Goal: Task Accomplishment & Management: Use online tool/utility

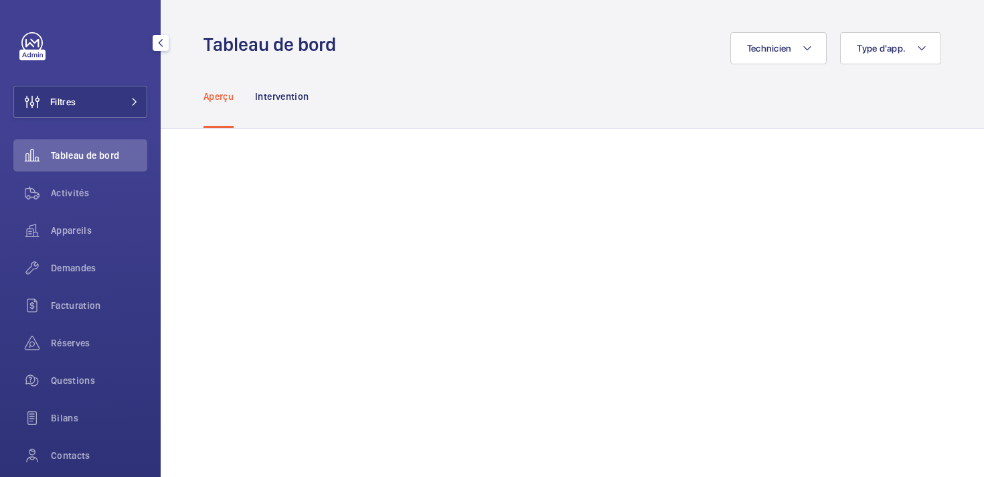
click at [50, 102] on span "Filtres" at bounding box center [62, 101] width 25 height 13
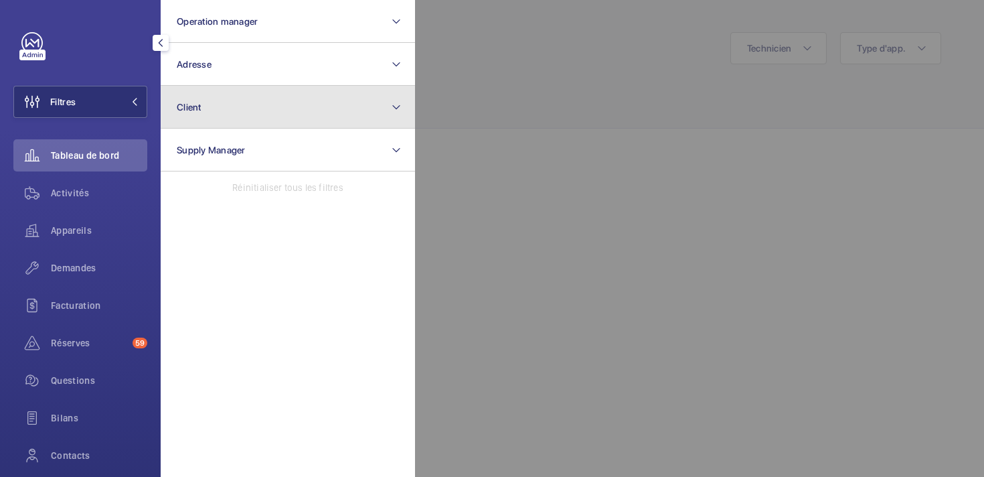
click at [231, 109] on button "Client" at bounding box center [288, 107] width 254 height 43
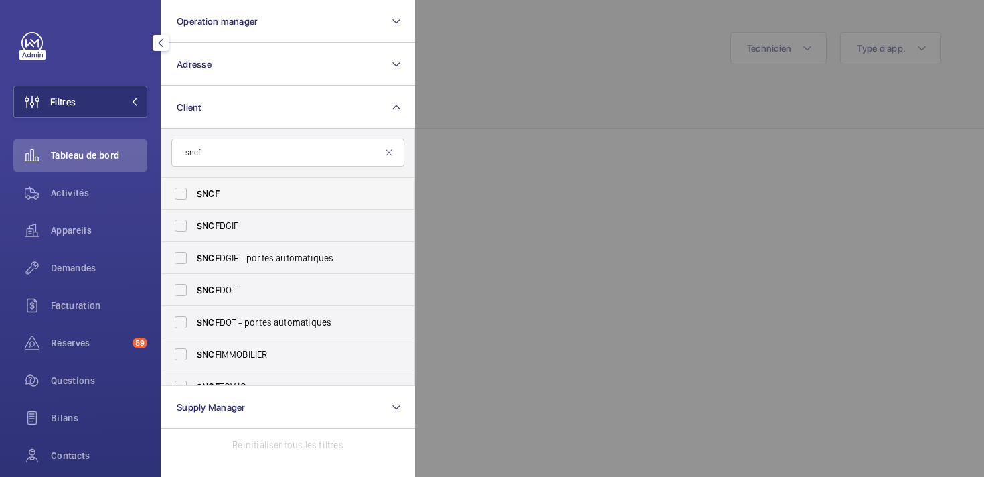
type input "sncf"
click at [181, 190] on label "SNCF" at bounding box center [277, 193] width 233 height 32
click at [181, 190] on input "SNCF" at bounding box center [180, 193] width 27 height 27
checkbox input "true"
click at [181, 216] on label "SNCF DGIF" at bounding box center [277, 225] width 233 height 32
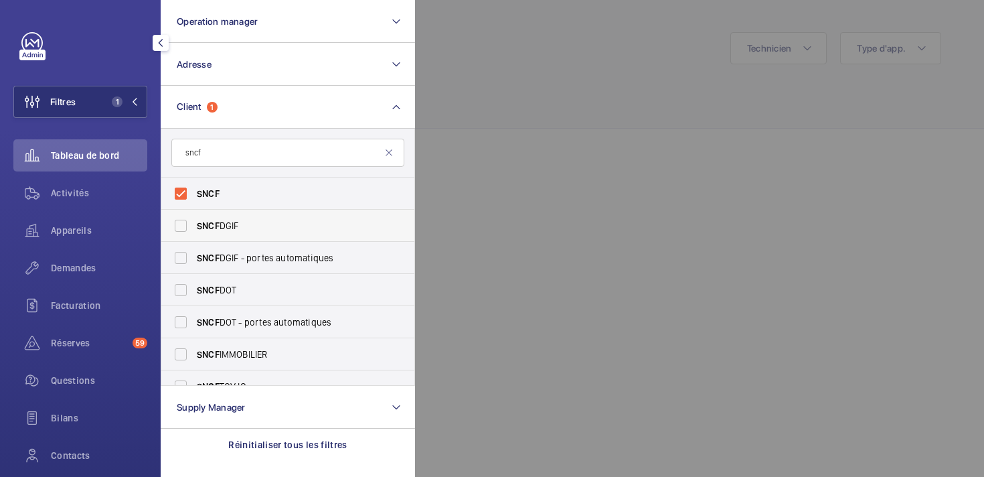
click at [181, 216] on input "SNCF DGIF" at bounding box center [180, 225] width 27 height 27
checkbox input "true"
click at [181, 247] on label "SNCF DGIF - portes automatiques" at bounding box center [277, 258] width 233 height 32
click at [181, 247] on input "SNCF DGIF - portes automatiques" at bounding box center [180, 257] width 27 height 27
checkbox input "true"
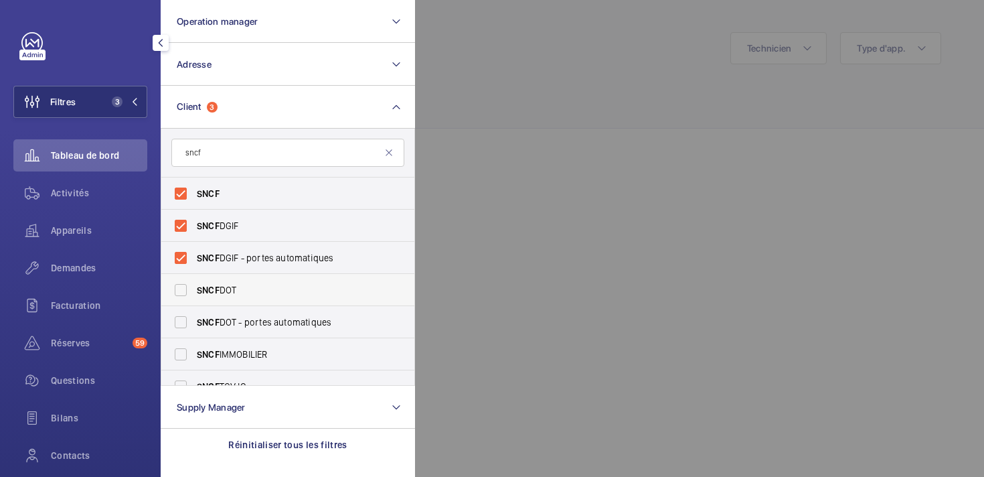
click at [181, 287] on label "SNCF DOT" at bounding box center [277, 290] width 233 height 32
click at [181, 287] on input "SNCF DOT" at bounding box center [180, 289] width 27 height 27
checkbox input "true"
click at [179, 325] on label "SNCF DOT - portes automatiques" at bounding box center [277, 322] width 233 height 32
click at [179, 325] on input "SNCF DOT - portes automatiques" at bounding box center [180, 322] width 27 height 27
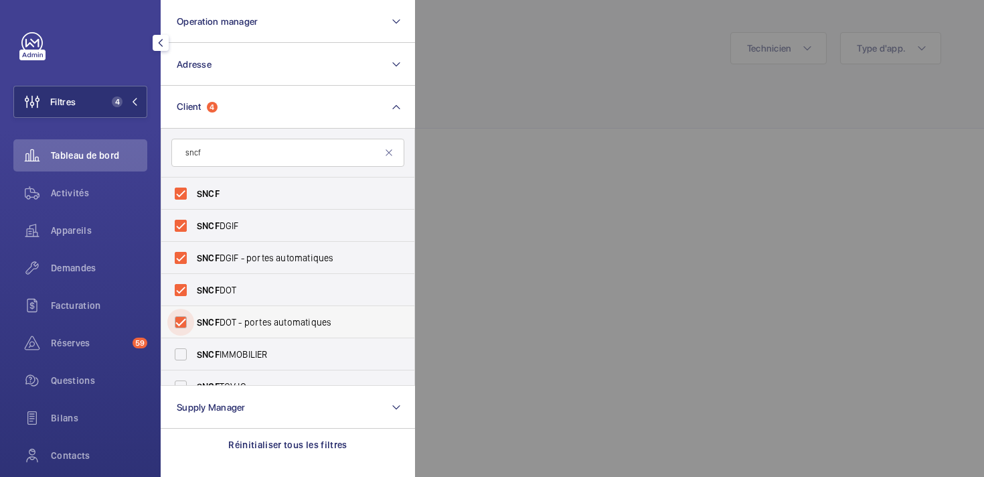
checkbox input "true"
click at [179, 349] on label "SNCF IMMOBILIER" at bounding box center [277, 354] width 233 height 32
click at [179, 349] on input "SNCF IMMOBILIER" at bounding box center [180, 354] width 27 height 27
checkbox input "true"
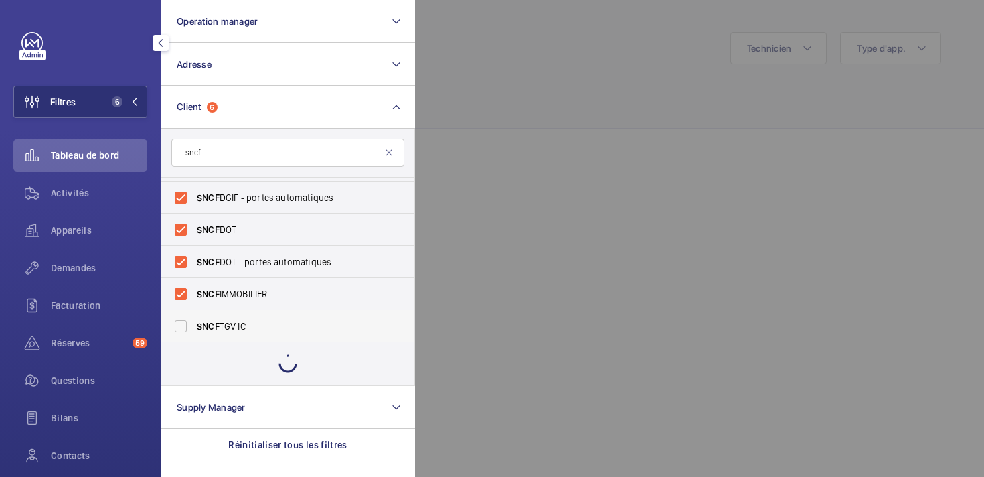
click at [179, 328] on label "SNCF TGV IC" at bounding box center [277, 326] width 233 height 32
click at [179, 328] on input "SNCF TGV IC" at bounding box center [180, 326] width 27 height 27
checkbox input "true"
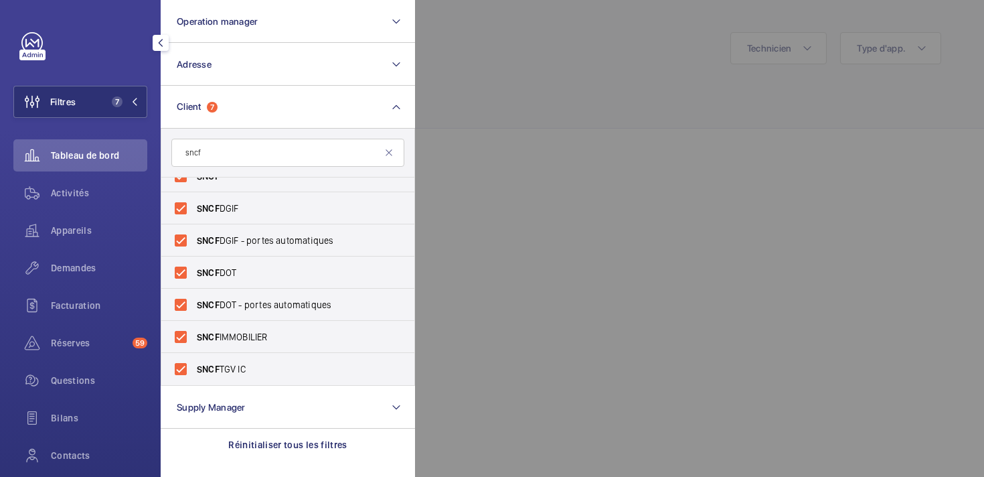
click at [523, 209] on div at bounding box center [907, 238] width 984 height 477
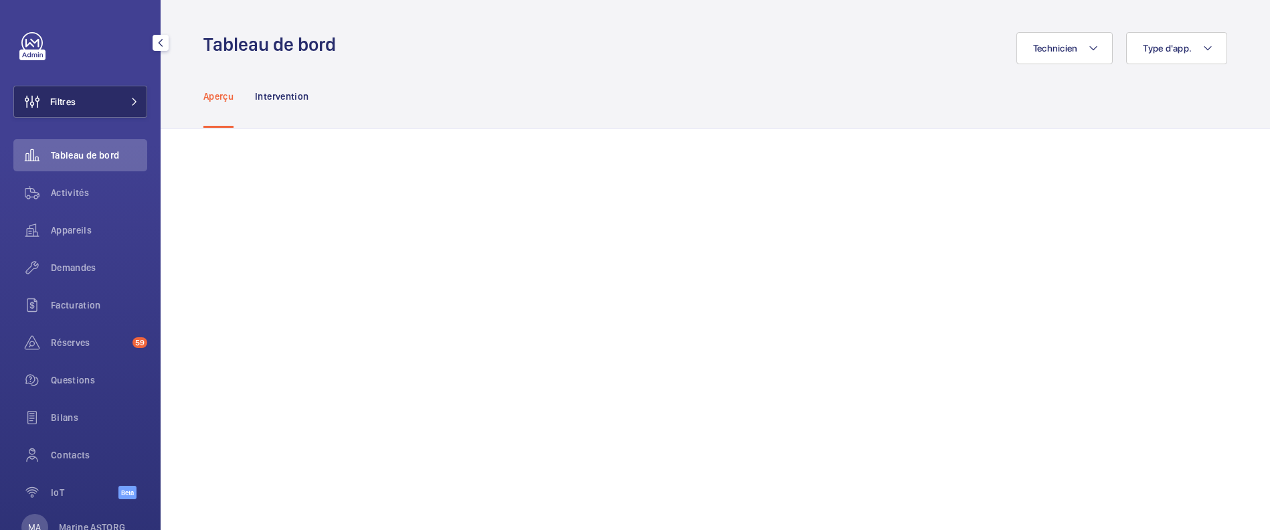
click at [68, 92] on span "Filtres" at bounding box center [45, 102] width 62 height 32
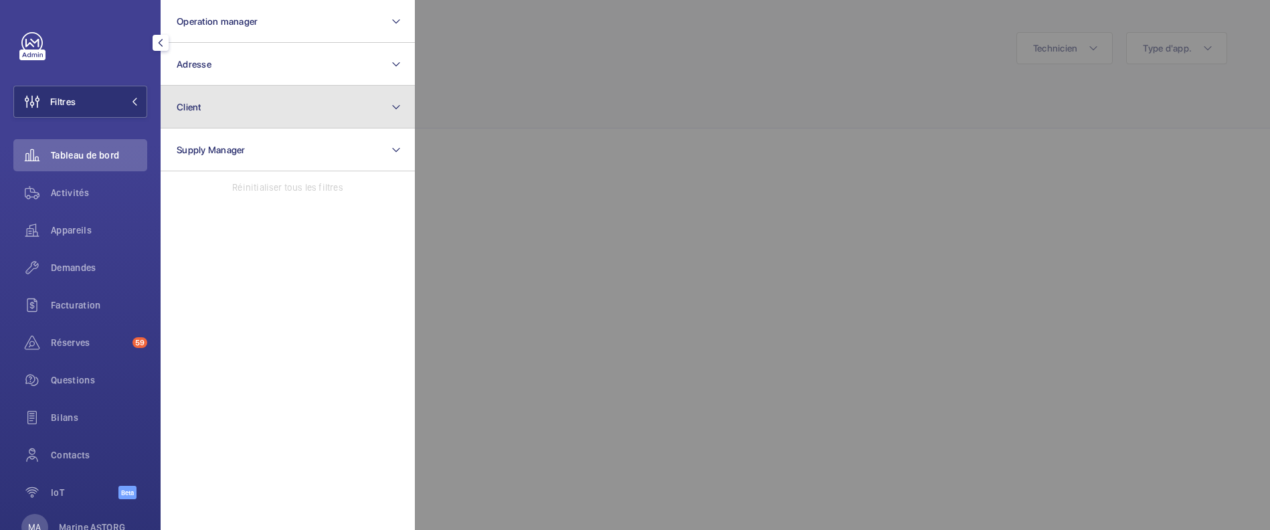
click at [209, 108] on button "Client" at bounding box center [288, 107] width 254 height 43
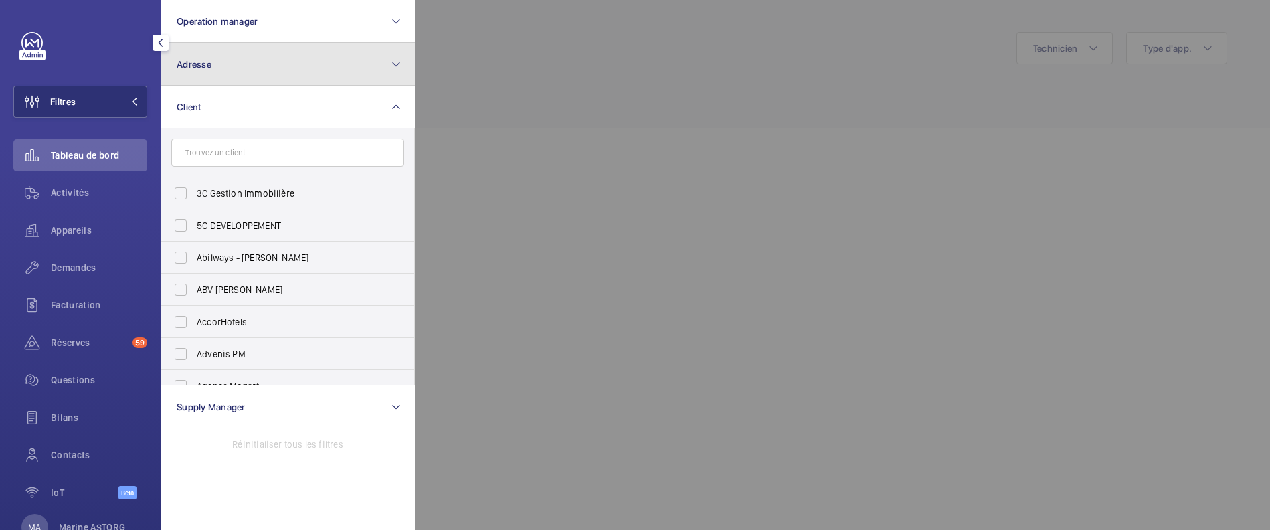
click at [203, 73] on button "Adresse" at bounding box center [288, 64] width 254 height 43
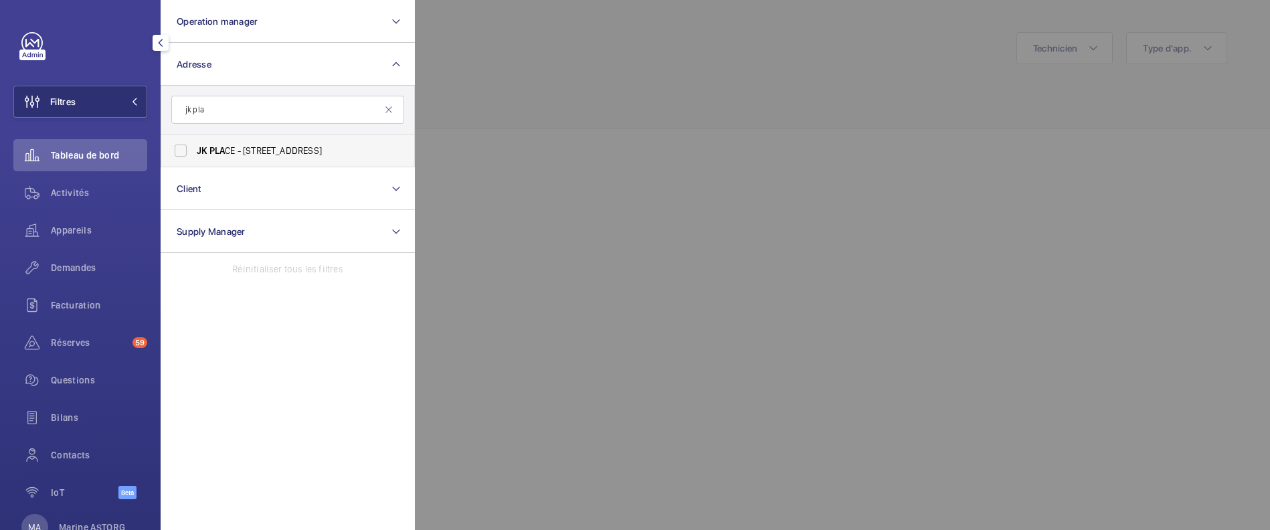
type input "jk pla"
click at [211, 155] on span "PLA" at bounding box center [217, 150] width 16 height 11
click at [194, 155] on input "JK PLA CE - [STREET_ADDRESS]" at bounding box center [180, 150] width 27 height 27
checkbox input "true"
click at [568, 197] on div at bounding box center [1050, 265] width 1270 height 530
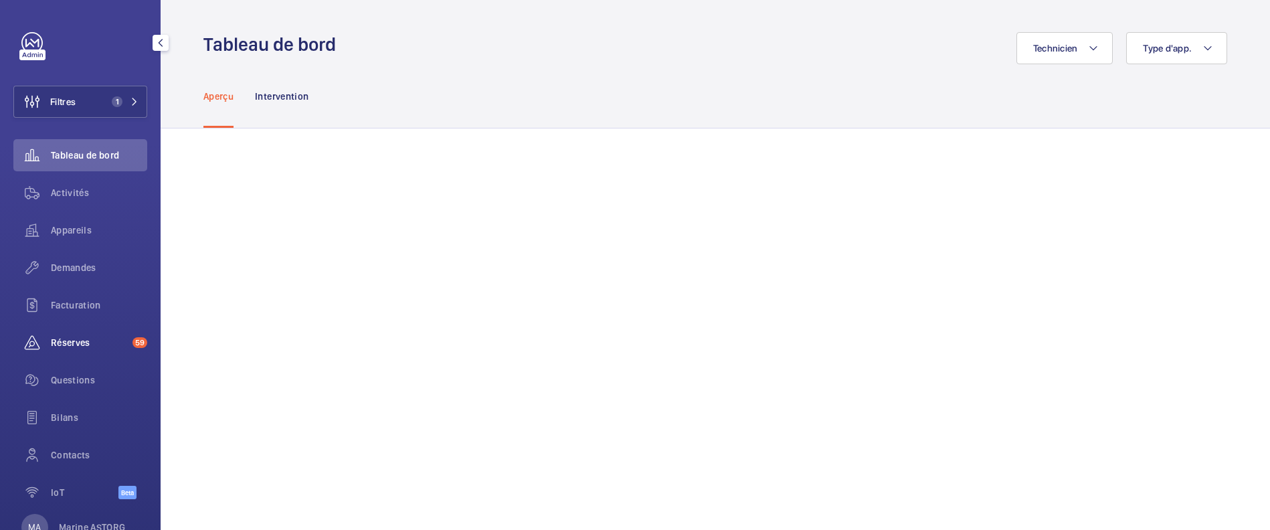
click at [74, 337] on span "Réserves" at bounding box center [89, 342] width 76 height 13
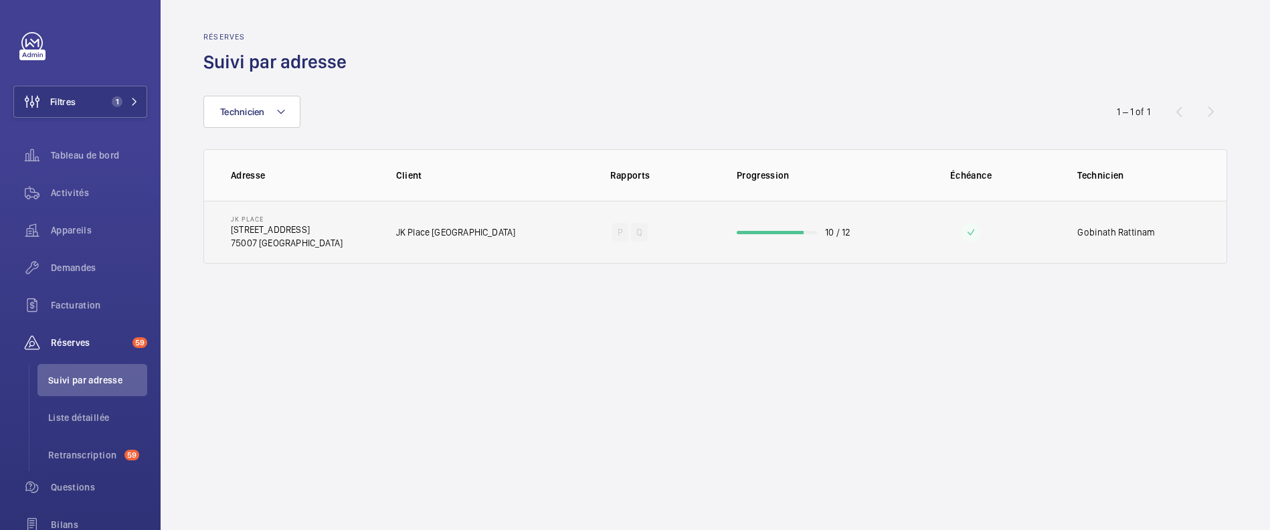
click at [1039, 242] on td at bounding box center [971, 232] width 171 height 63
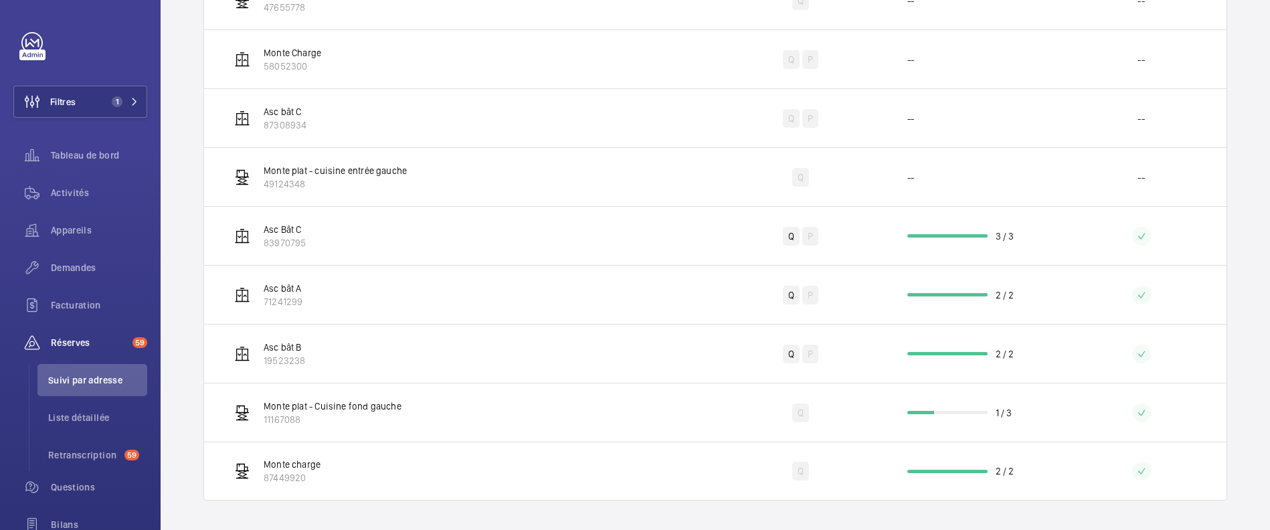
scroll to position [404, 0]
click at [1078, 407] on td at bounding box center [1141, 409] width 171 height 59
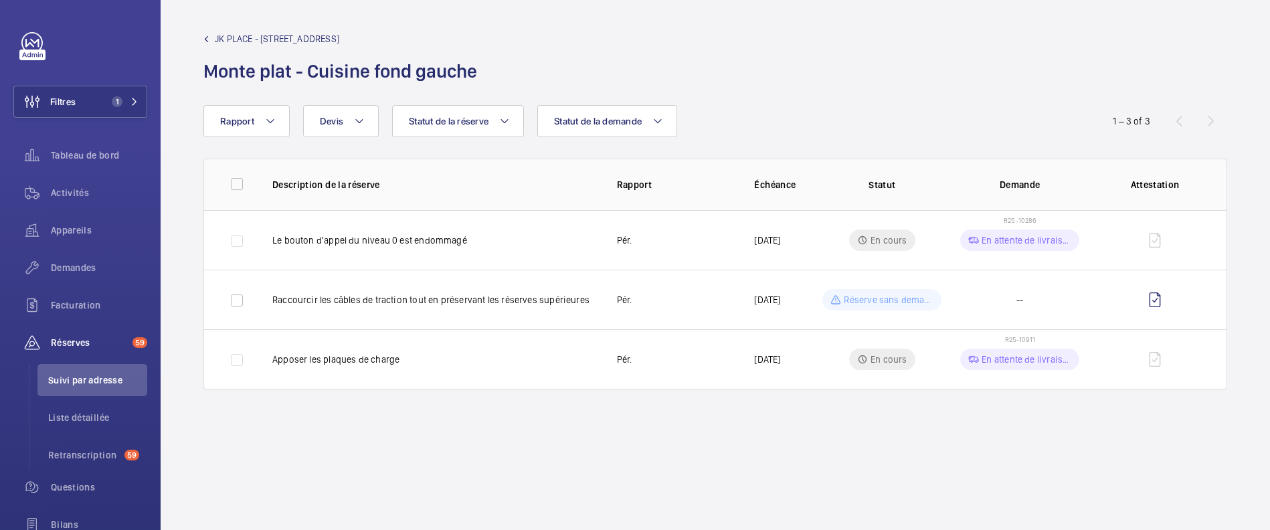
click at [802, 464] on wm-front-admin-audit-device-report-lines "JK PLACE - 82 Rue de Lille Monte plat - Cuisine fond gauche Rapport Statut de l…" at bounding box center [716, 265] width 1110 height 530
click at [1011, 227] on td "R25-10286 En attente de livraison" at bounding box center [1020, 240] width 138 height 60
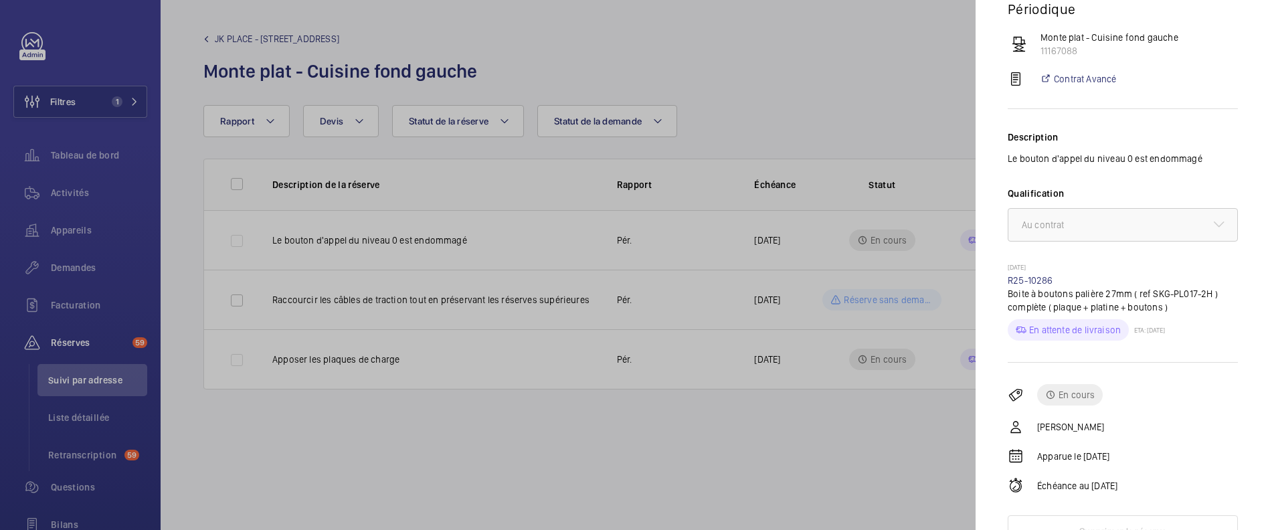
scroll to position [151, 0]
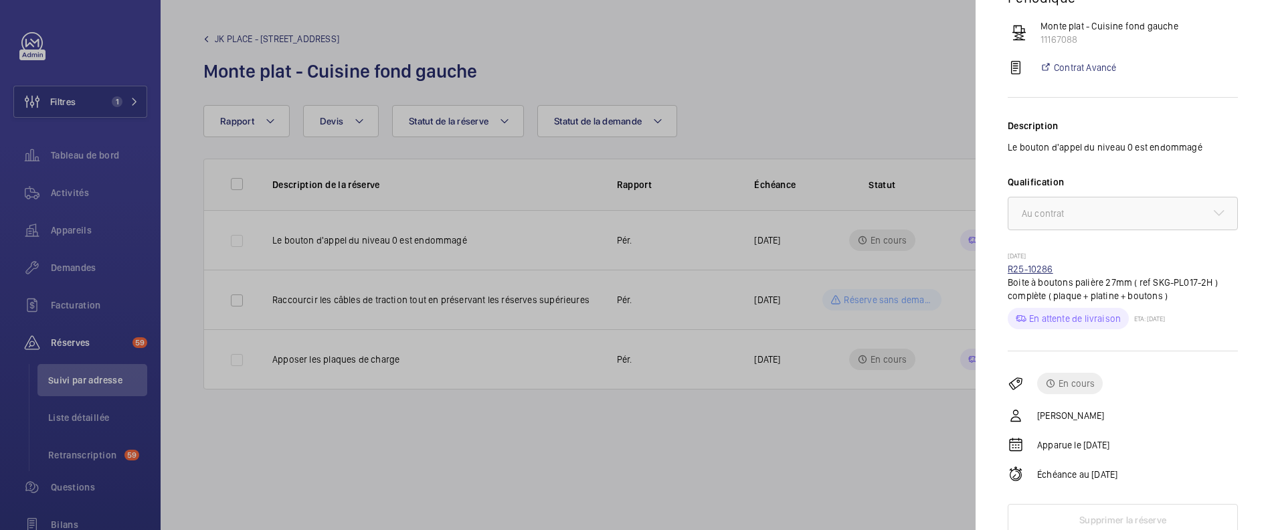
click at [1023, 269] on link "R25-10286" at bounding box center [1031, 269] width 46 height 11
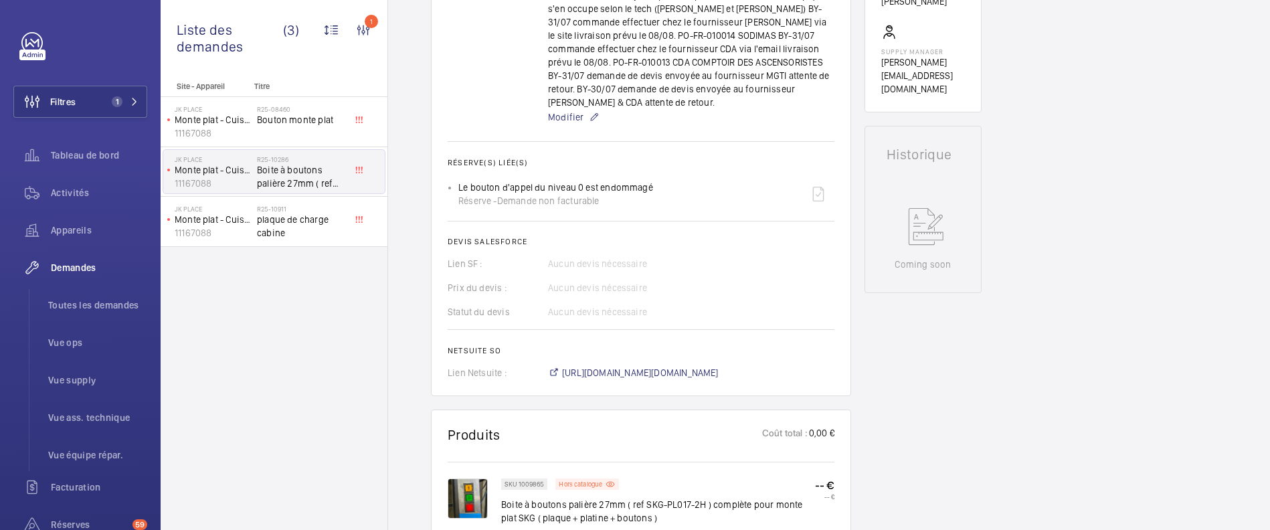
scroll to position [552, 0]
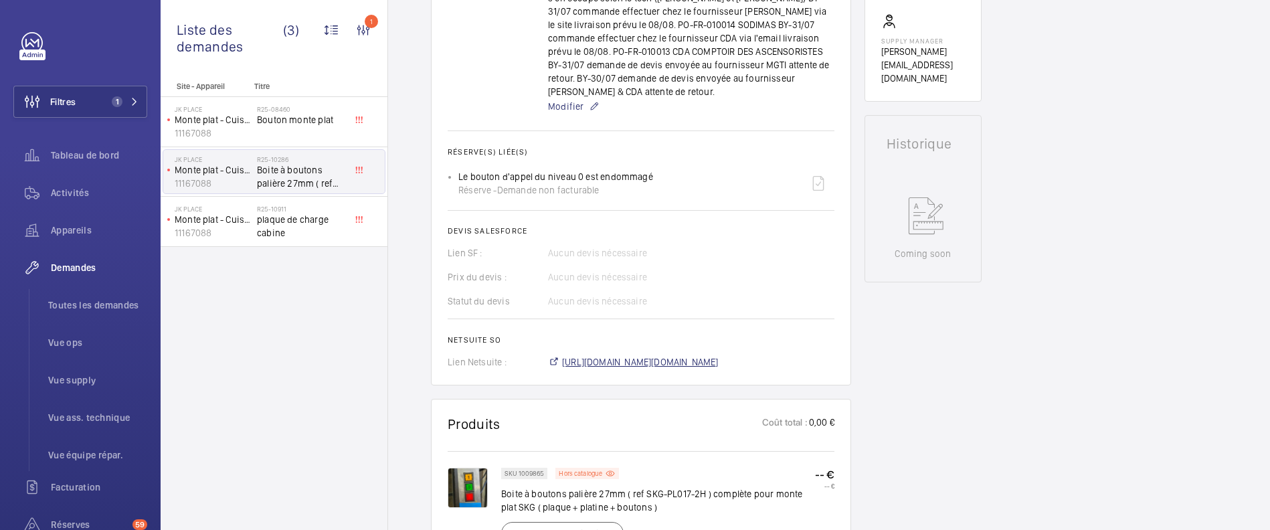
click at [642, 355] on span "https://6461500.app.netsuite.com/app/accounting/transactions/salesord.nl?id=286…" at bounding box center [640, 361] width 157 height 13
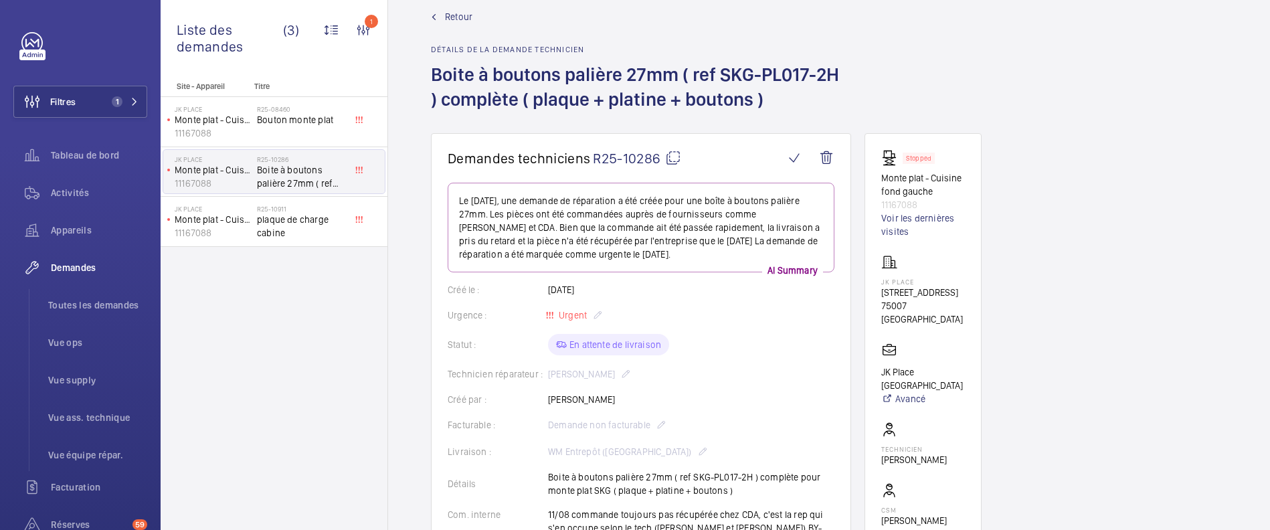
scroll to position [0, 0]
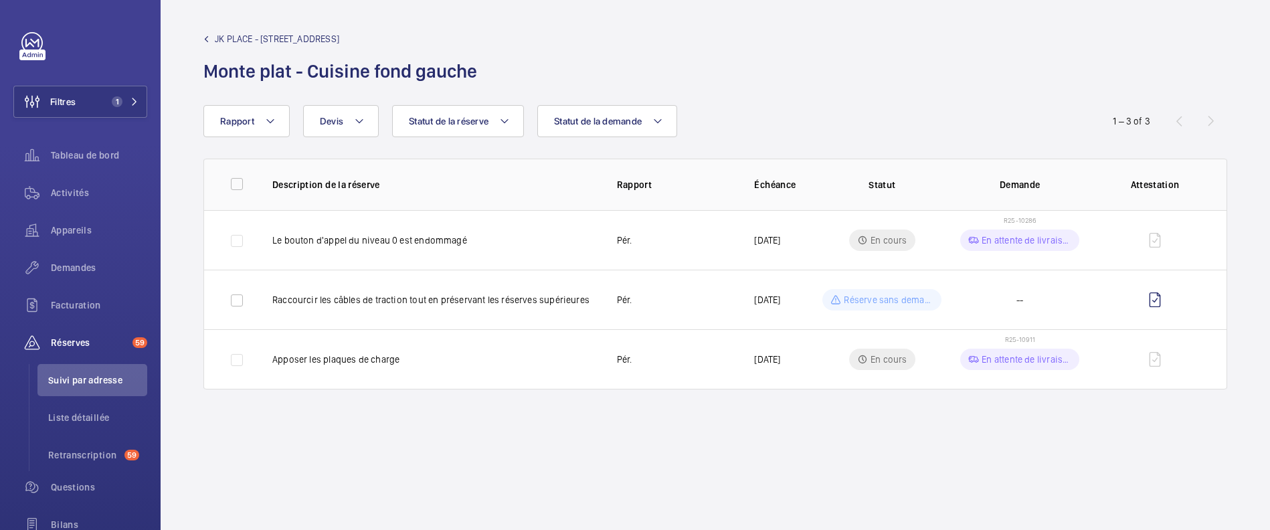
click at [216, 41] on span "JK PLACE - 82 Rue de Lille" at bounding box center [277, 38] width 124 height 13
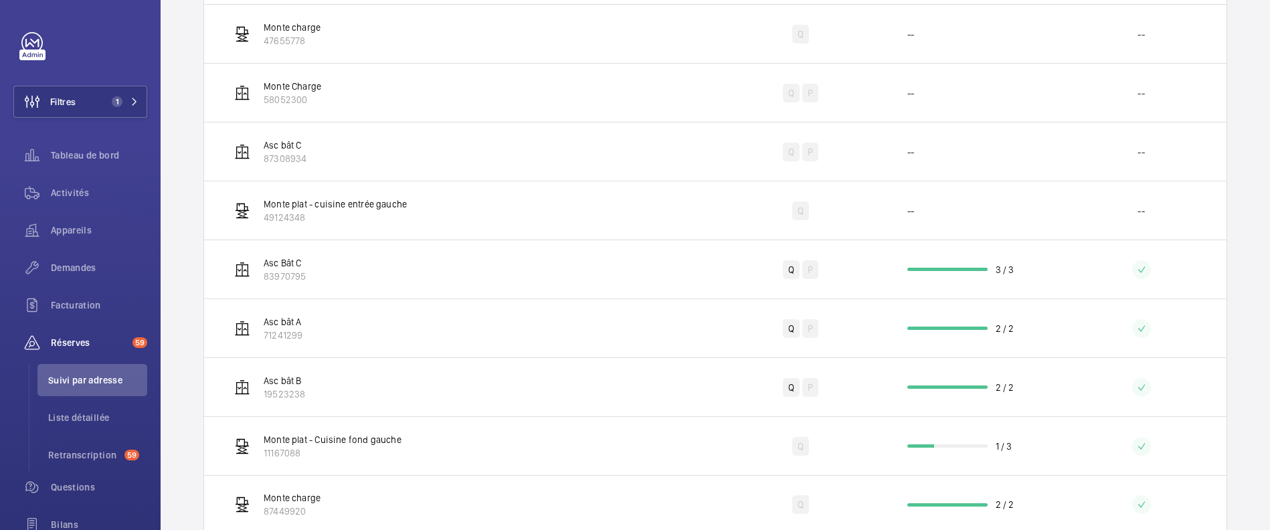
scroll to position [404, 0]
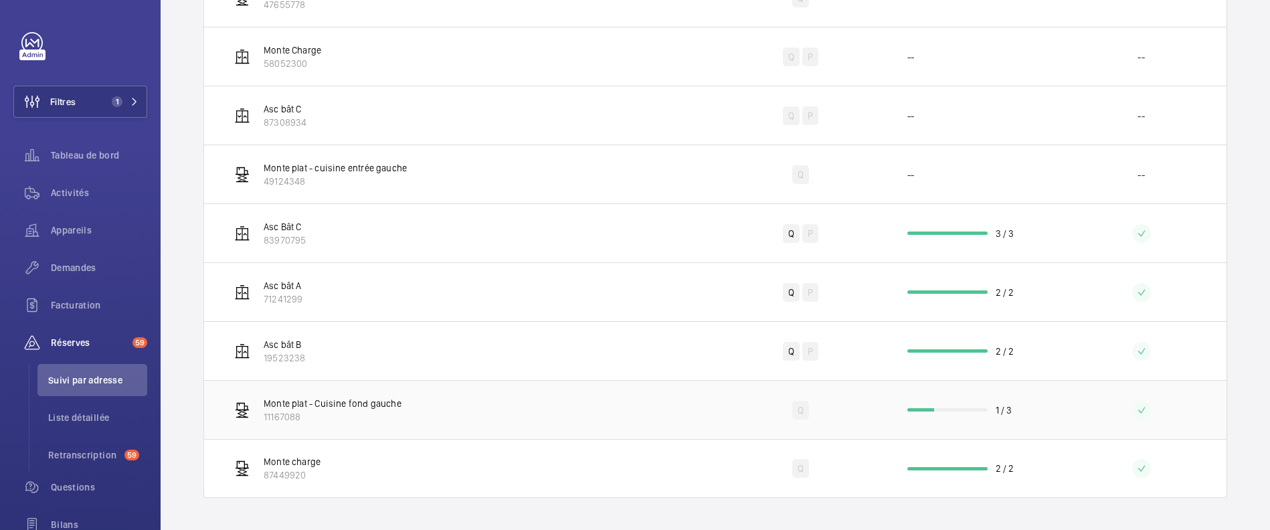
click at [586, 408] on td "Monte plat - Cuisine fond gauche 11167088" at bounding box center [459, 409] width 511 height 59
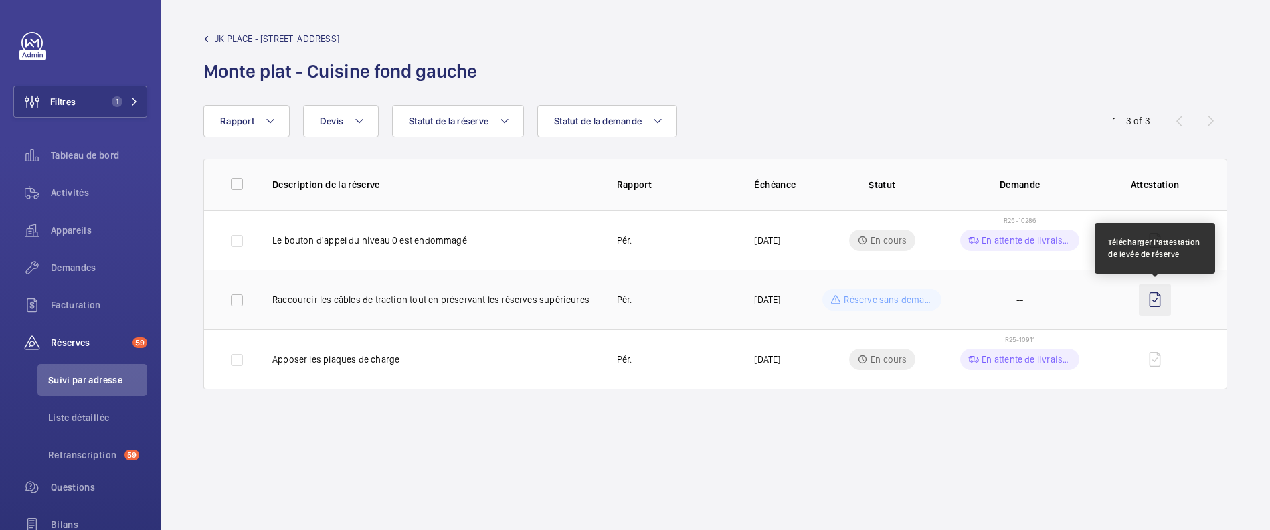
click at [1154, 298] on wm-front-icon-button at bounding box center [1155, 300] width 32 height 32
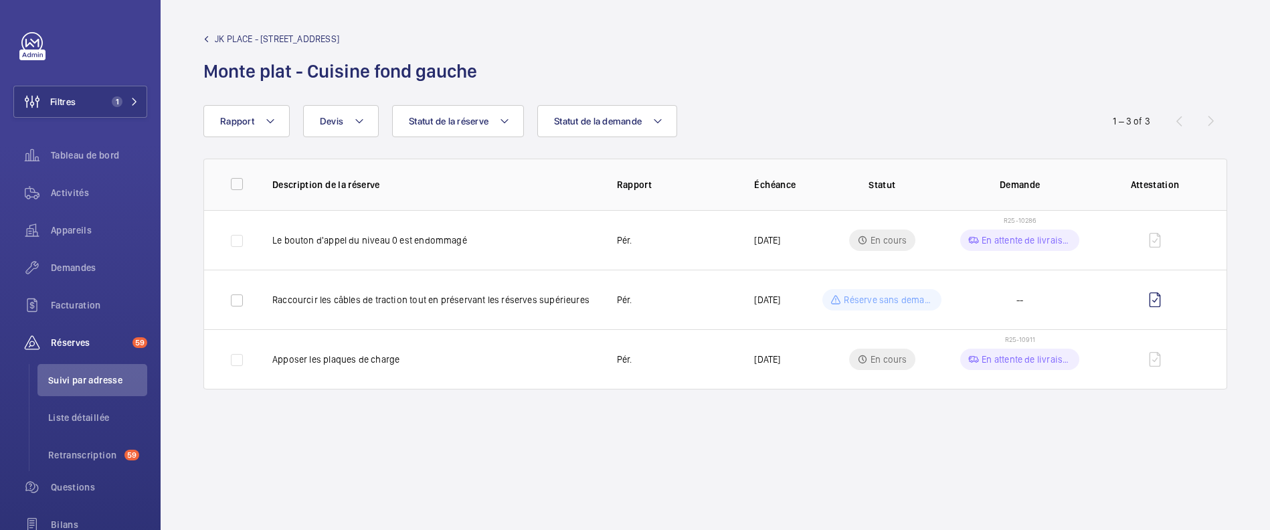
click at [211, 29] on wm-front-admin-header "JK PLACE - 82 Rue de Lille Monte plat - Cuisine fond gauche" at bounding box center [716, 52] width 1110 height 105
click at [215, 36] on span "JK PLACE - 82 Rue de Lille" at bounding box center [277, 38] width 124 height 13
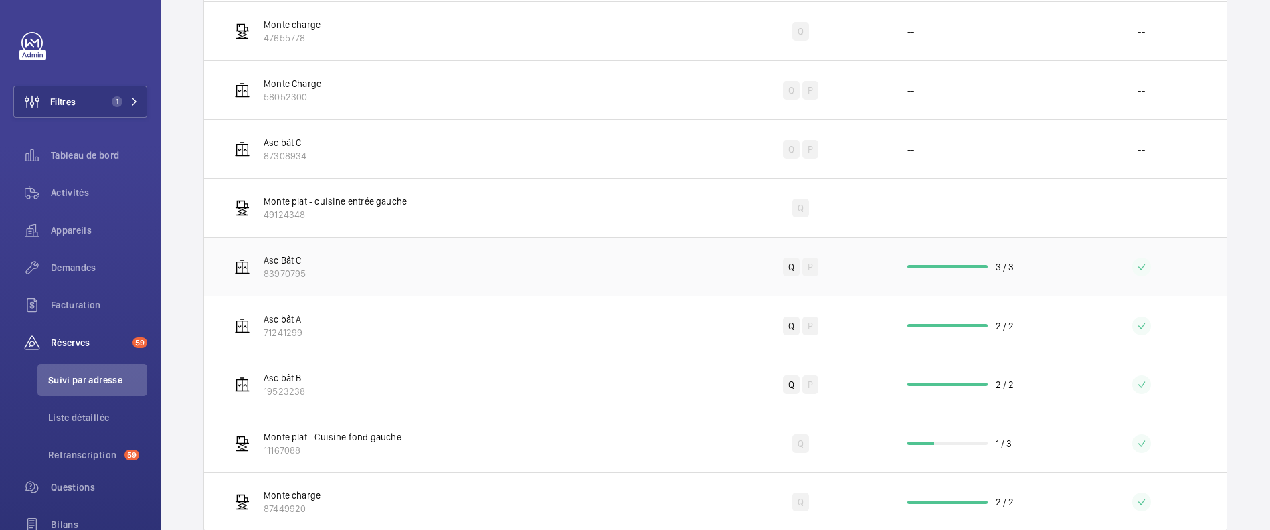
scroll to position [404, 0]
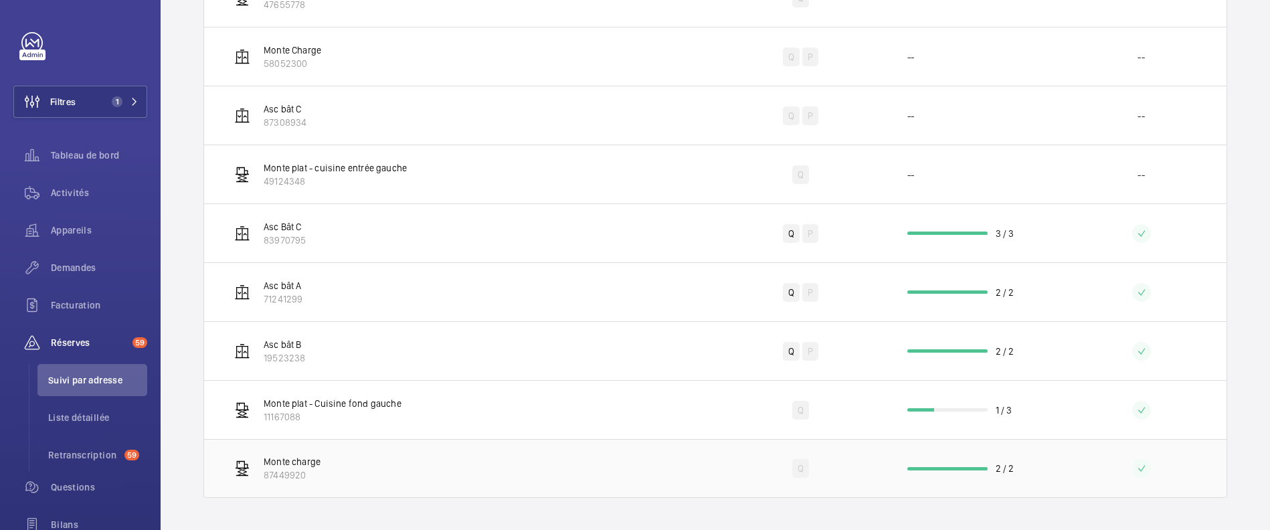
click at [378, 461] on td "Monte charge 87449920" at bounding box center [459, 468] width 511 height 59
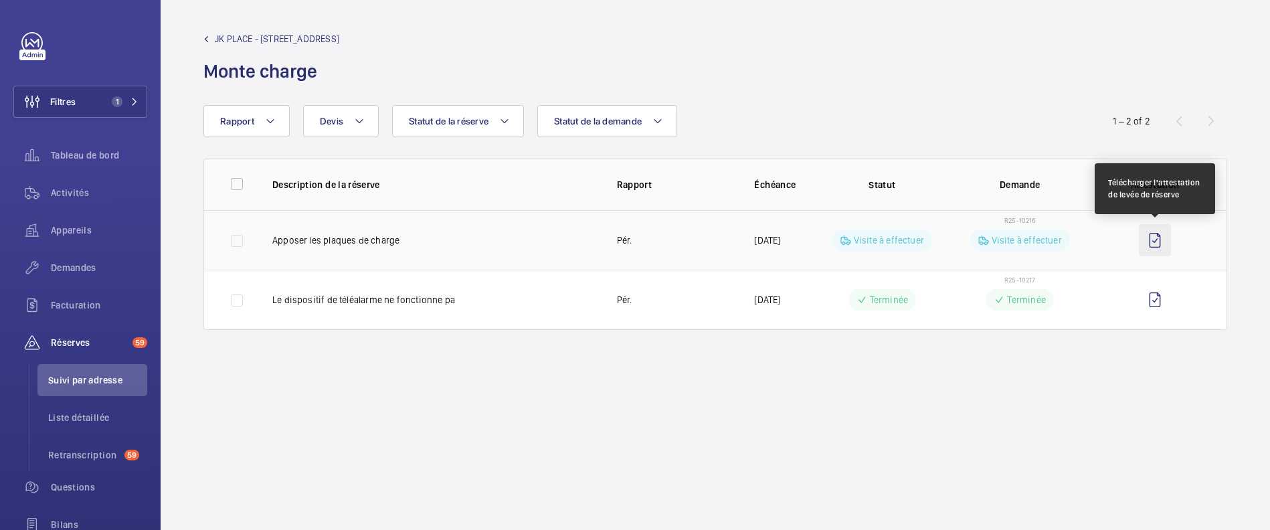
click at [1155, 237] on wm-front-icon-button at bounding box center [1155, 240] width 32 height 32
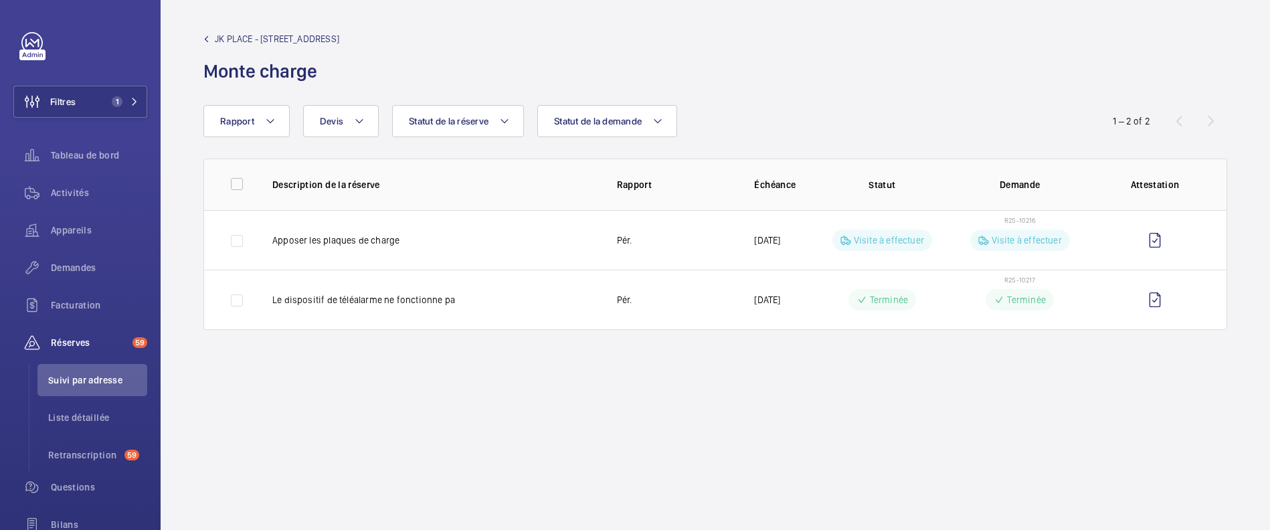
click at [209, 41] on mat-icon at bounding box center [206, 39] width 6 height 6
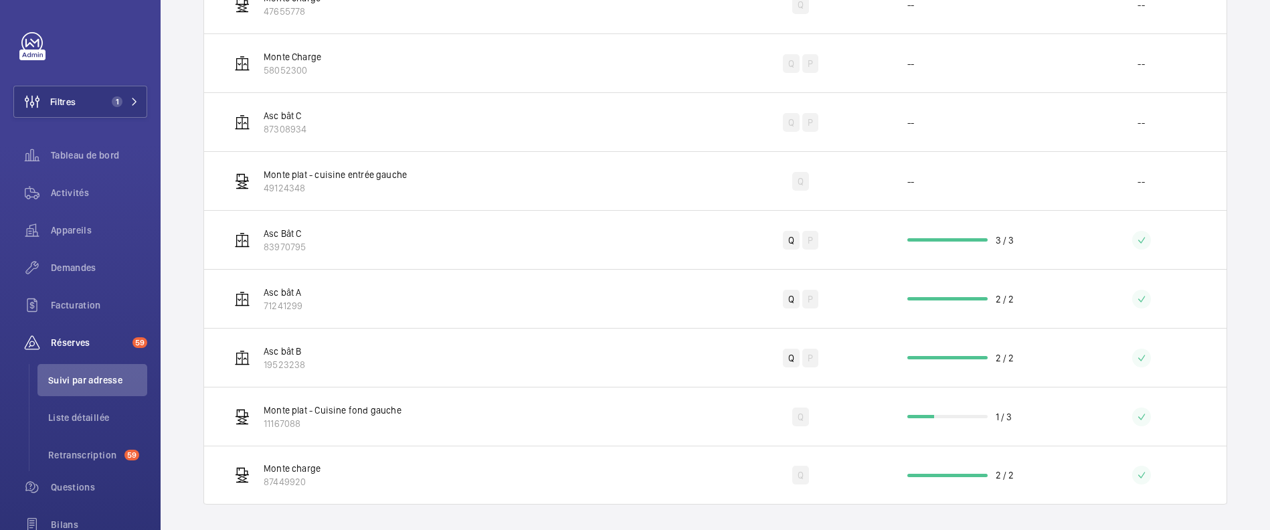
scroll to position [404, 0]
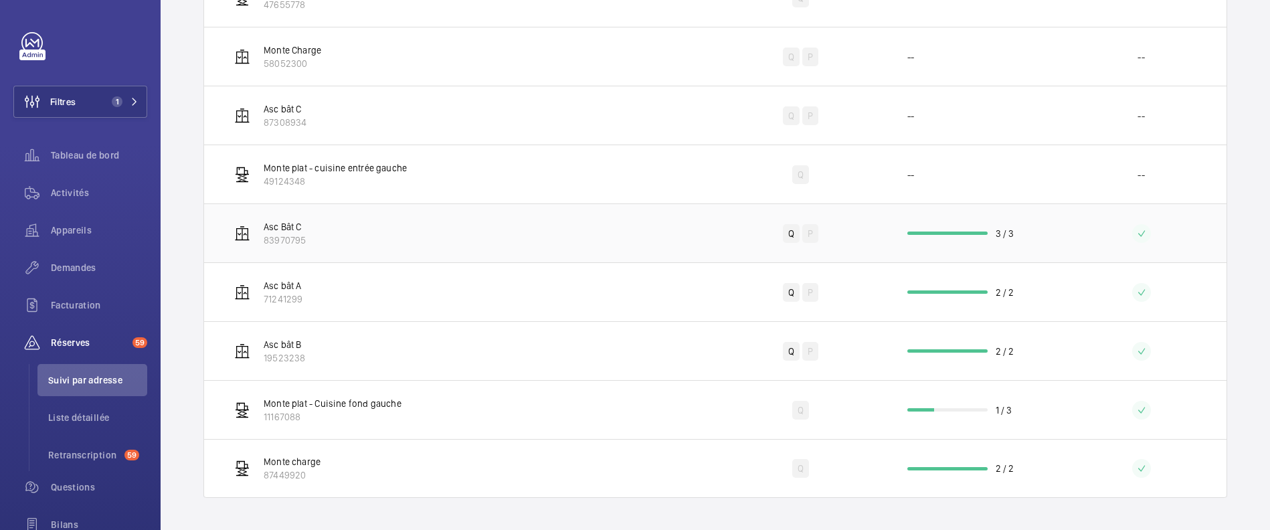
click at [332, 229] on td "Asc Bât C 83970795" at bounding box center [459, 232] width 511 height 59
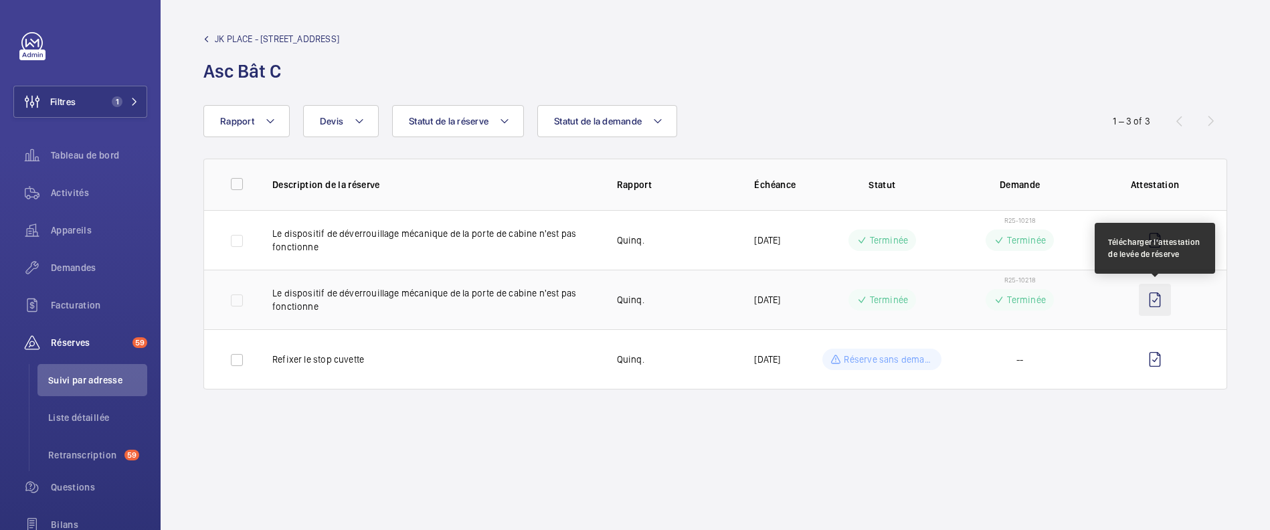
click at [1157, 297] on wm-front-icon-button at bounding box center [1155, 300] width 32 height 32
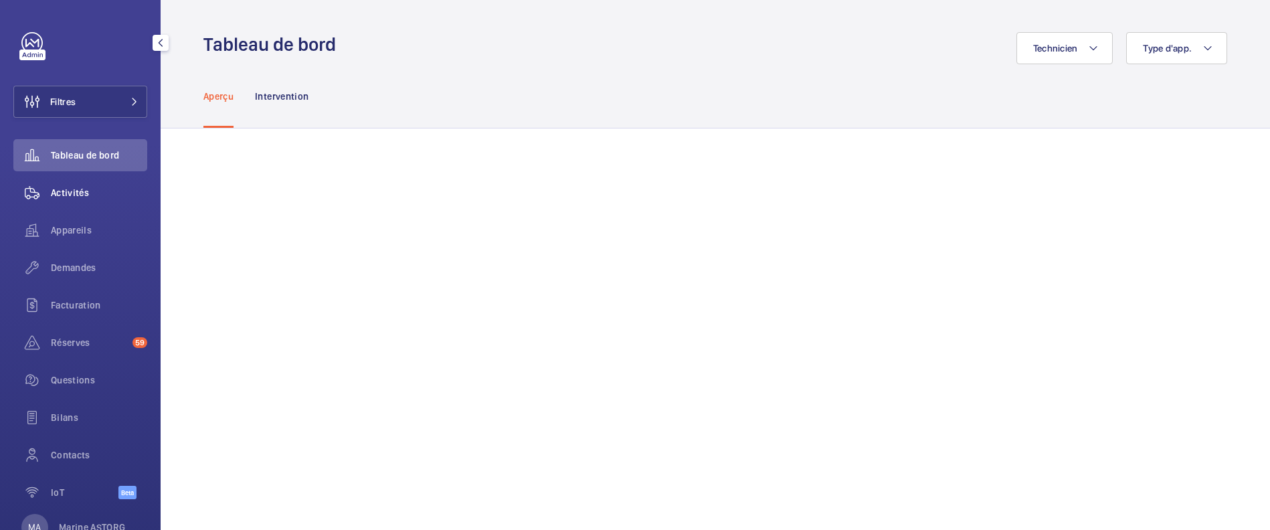
click at [78, 191] on span "Activités" at bounding box center [99, 192] width 96 height 13
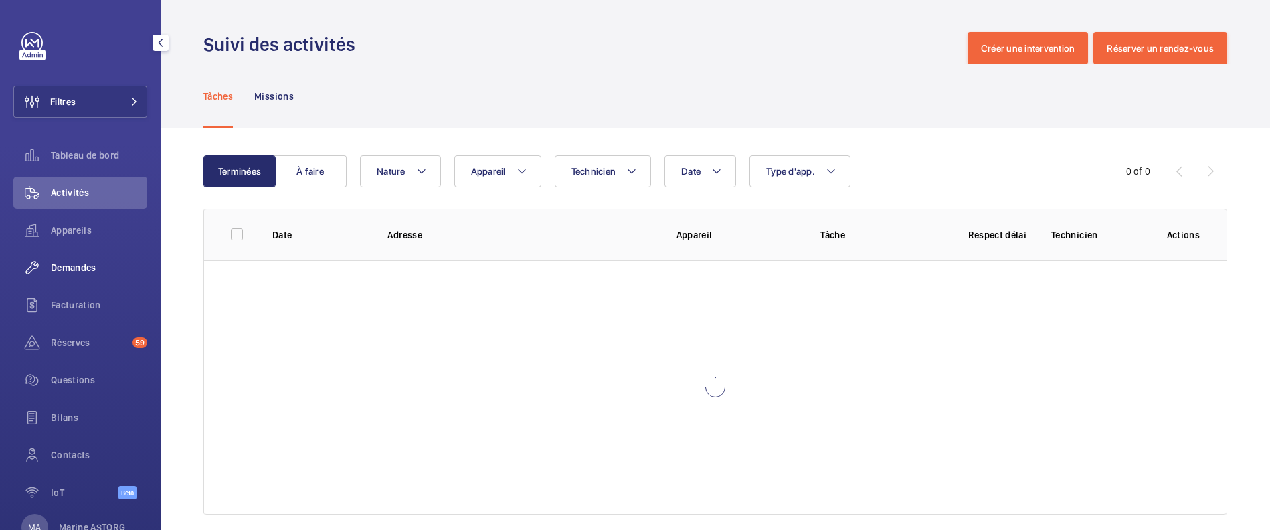
click at [92, 262] on span "Demandes" at bounding box center [99, 267] width 96 height 13
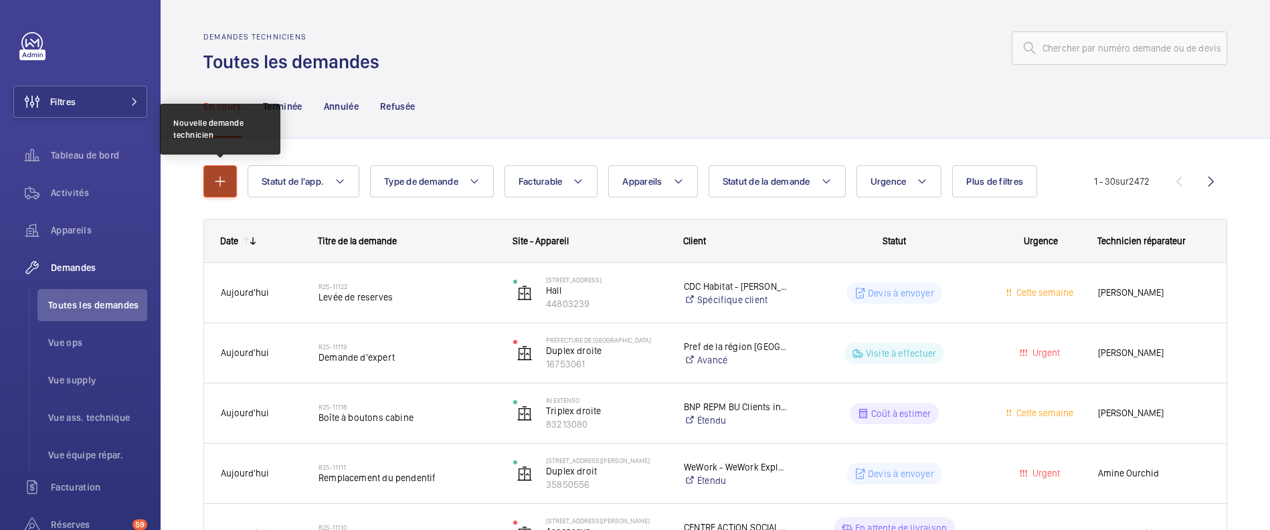
click at [221, 181] on mat-icon "button" at bounding box center [220, 181] width 16 height 16
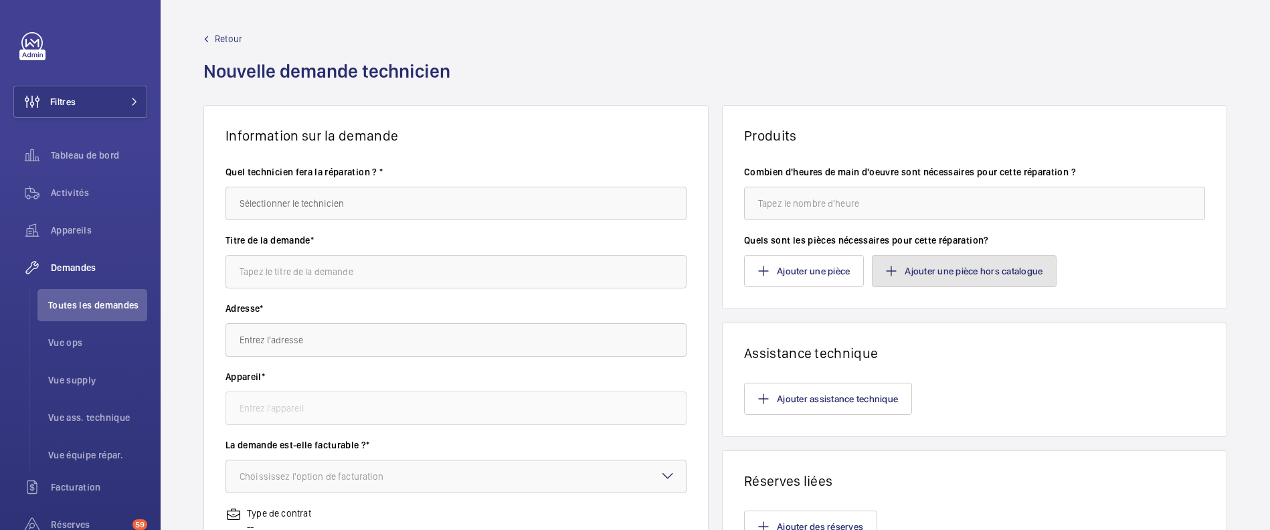
click at [972, 274] on button "Ajouter une pièce hors catalogue" at bounding box center [964, 271] width 185 height 32
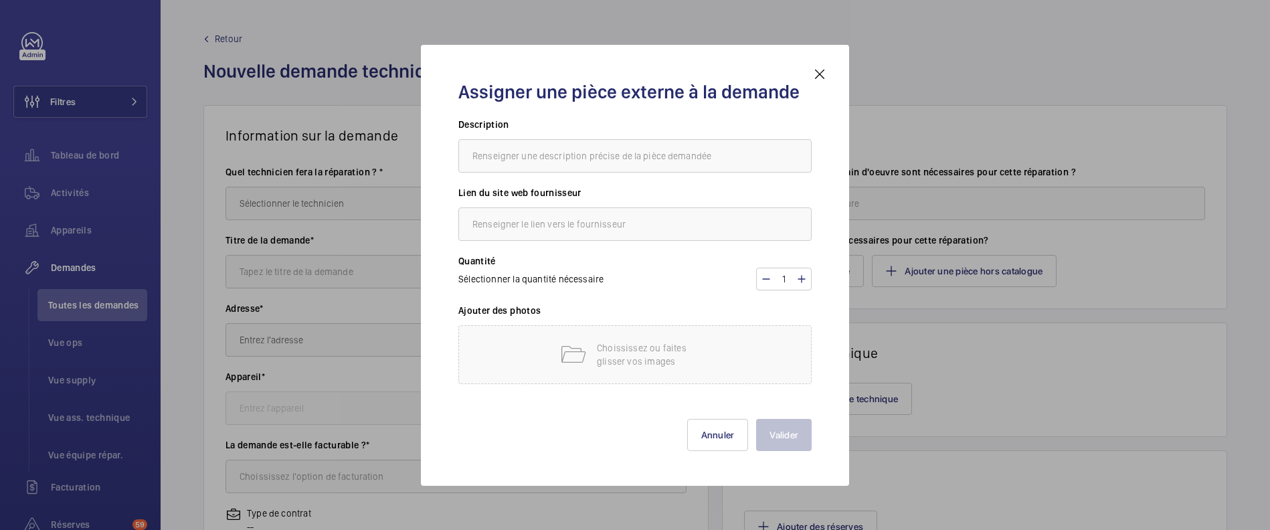
click at [819, 81] on mat-icon at bounding box center [820, 74] width 16 height 16
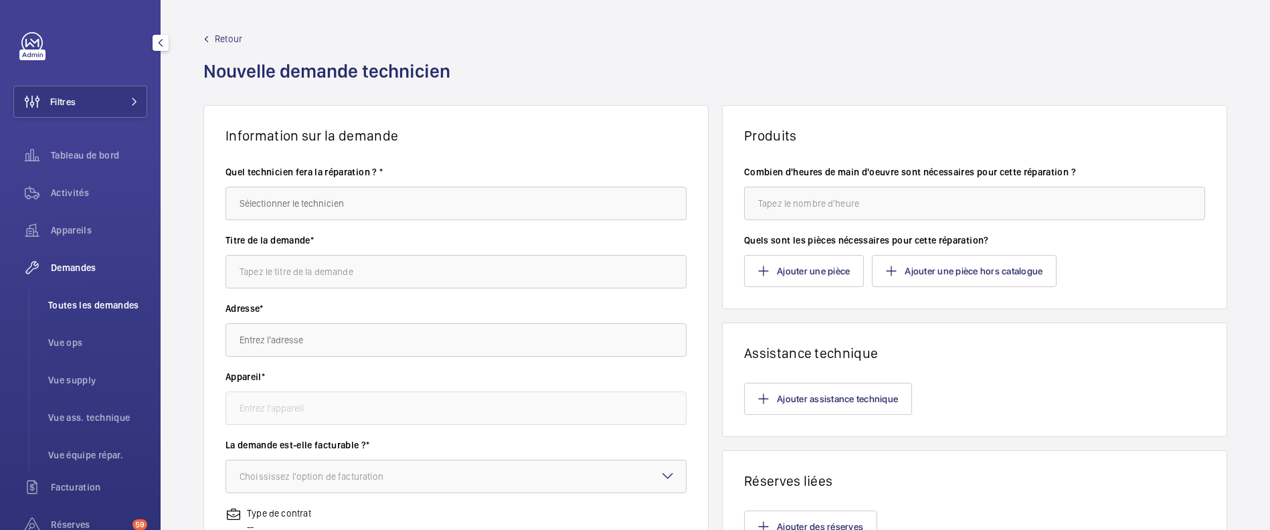
click at [87, 313] on li "Toutes les demandes" at bounding box center [92, 305] width 110 height 32
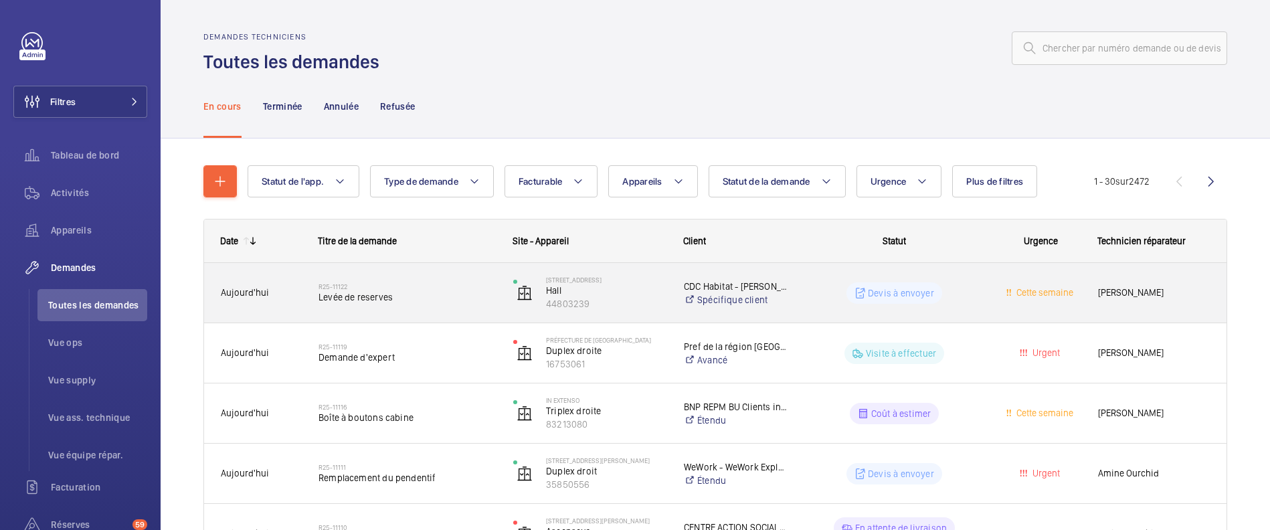
click at [236, 309] on div "Aujourd'hui" at bounding box center [253, 293] width 96 height 42
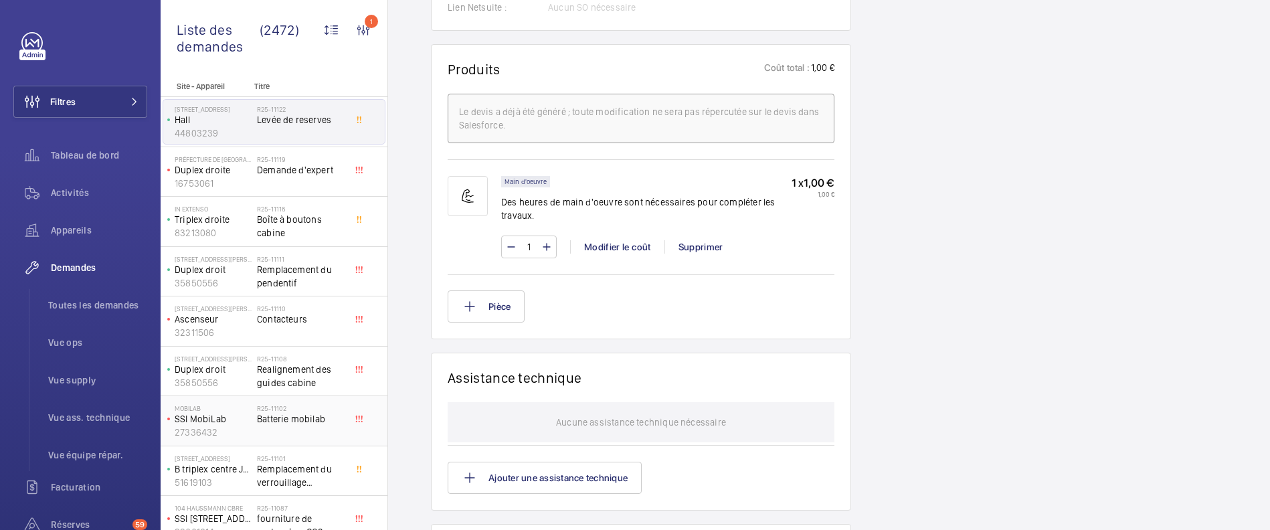
scroll to position [1047, 0]
